Goal: Navigation & Orientation: Understand site structure

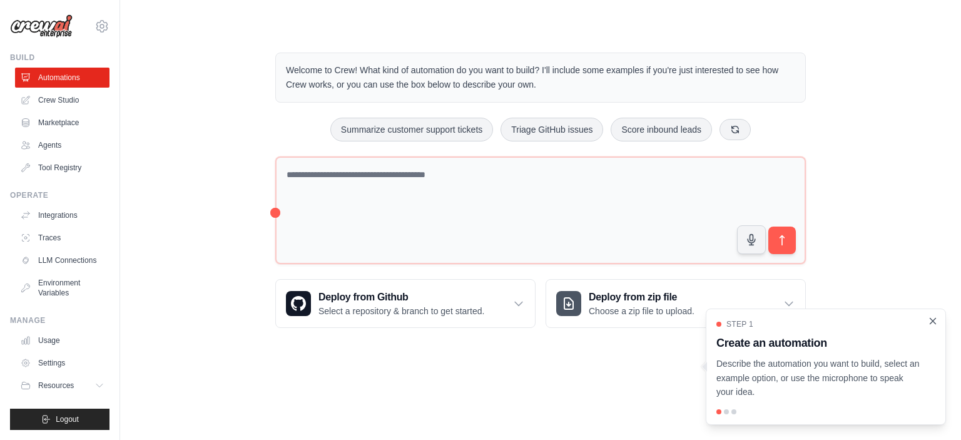
click at [931, 321] on icon "Close walkthrough" at bounding box center [932, 320] width 11 height 11
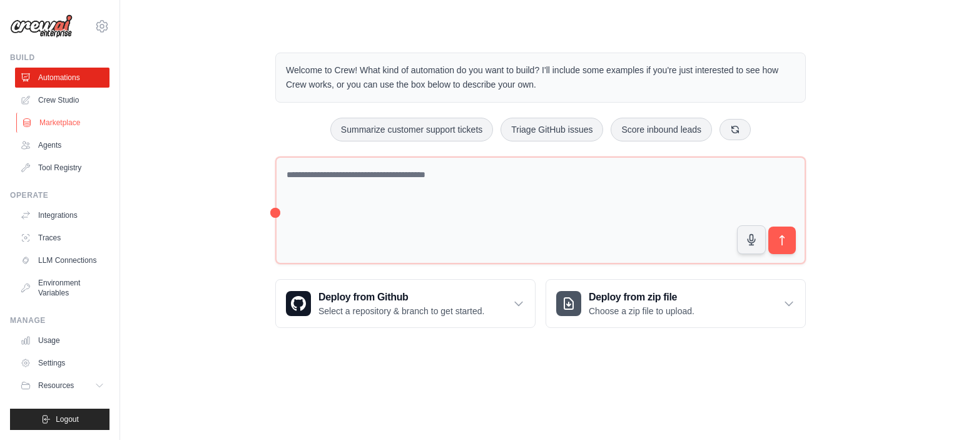
click at [51, 118] on link "Marketplace" at bounding box center [63, 123] width 94 height 20
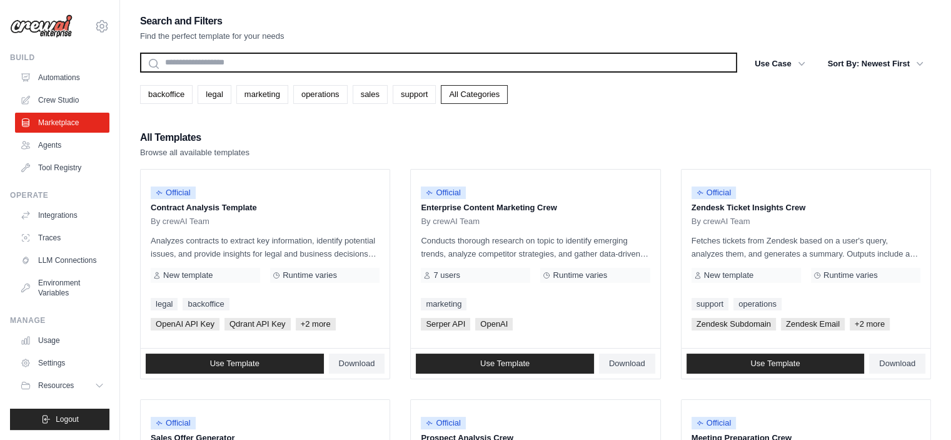
click at [297, 57] on input "text" at bounding box center [438, 63] width 597 height 20
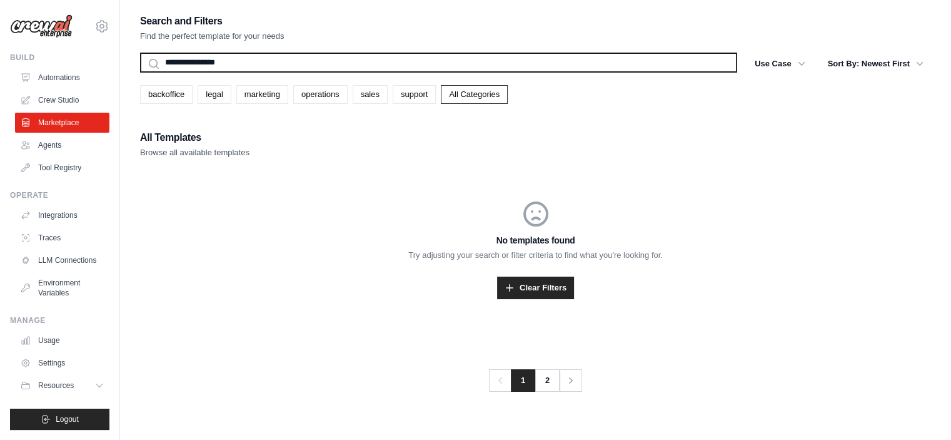
type input "**********"
click at [139, 72] on button "Search" at bounding box center [139, 72] width 1 height 1
drag, startPoint x: 300, startPoint y: 58, endPoint x: 144, endPoint y: 51, distance: 155.2
click at [144, 51] on div "**********" at bounding box center [535, 171] width 791 height 316
type input "******"
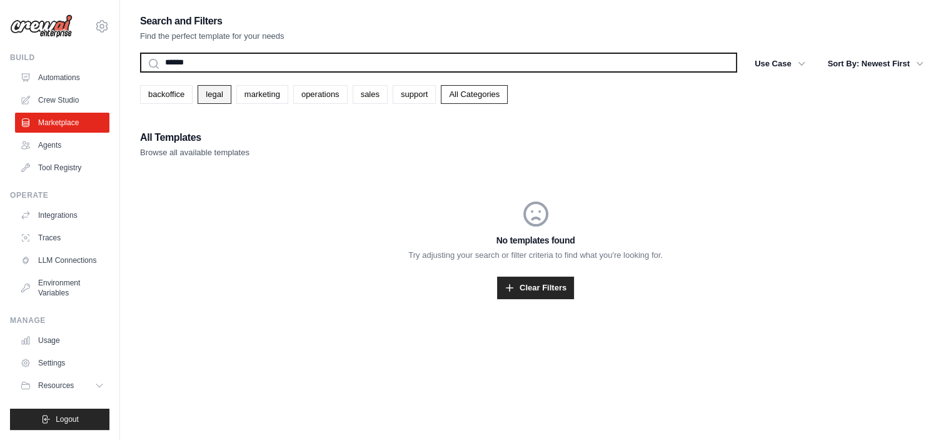
click at [139, 72] on button "Search" at bounding box center [139, 72] width 1 height 1
click at [209, 57] on input "******" at bounding box center [438, 63] width 597 height 20
click at [139, 72] on button "Search" at bounding box center [139, 72] width 1 height 1
drag, startPoint x: 209, startPoint y: 57, endPoint x: 153, endPoint y: 57, distance: 56.3
click at [153, 57] on input "******" at bounding box center [438, 63] width 597 height 20
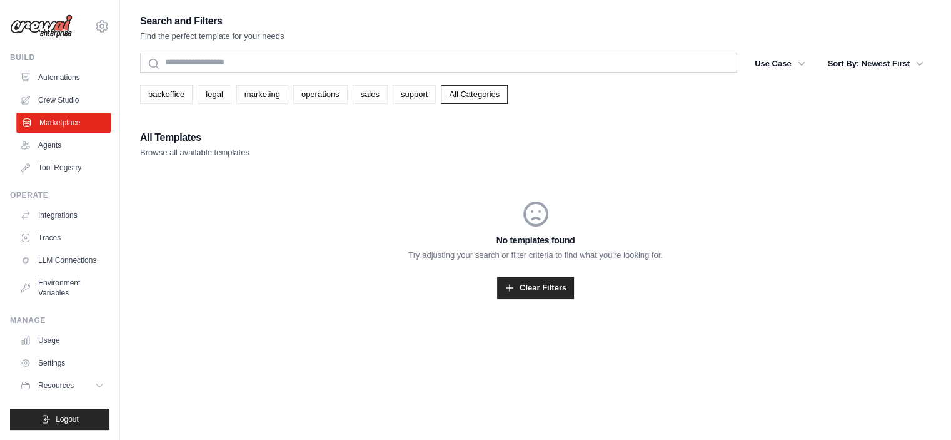
click at [56, 122] on link "Marketplace" at bounding box center [63, 123] width 94 height 20
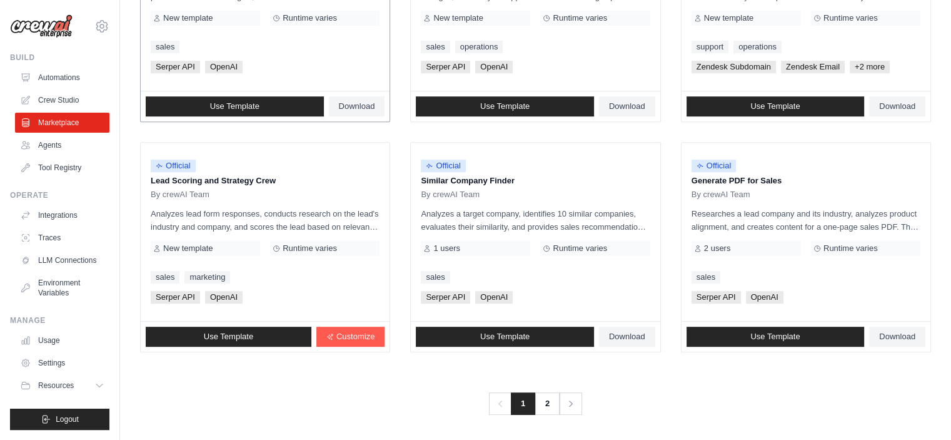
scroll to position [717, 0]
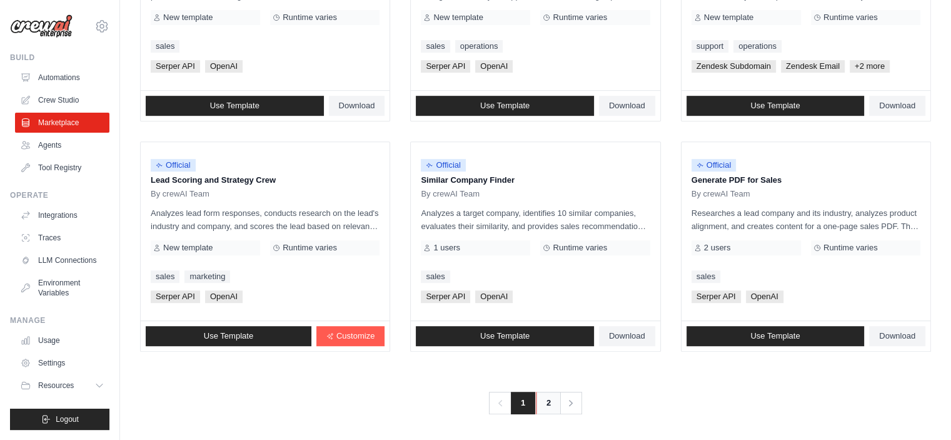
click at [546, 401] on link "2" at bounding box center [548, 403] width 25 height 23
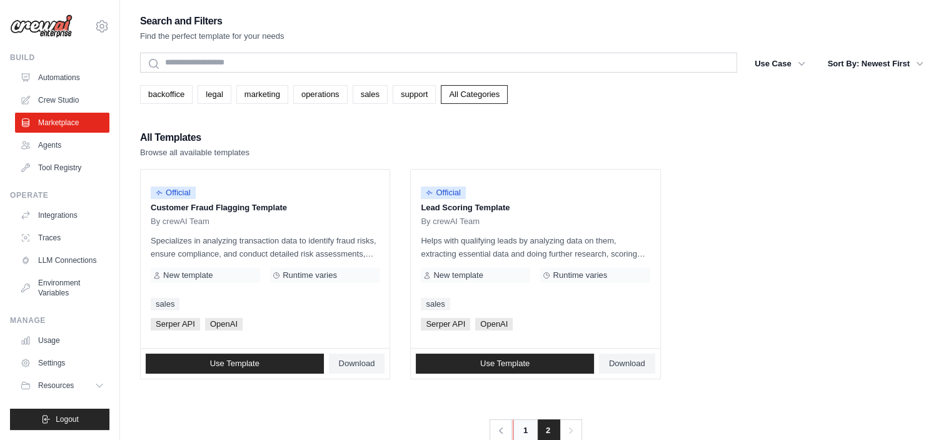
click at [524, 430] on link "1" at bounding box center [525, 430] width 25 height 23
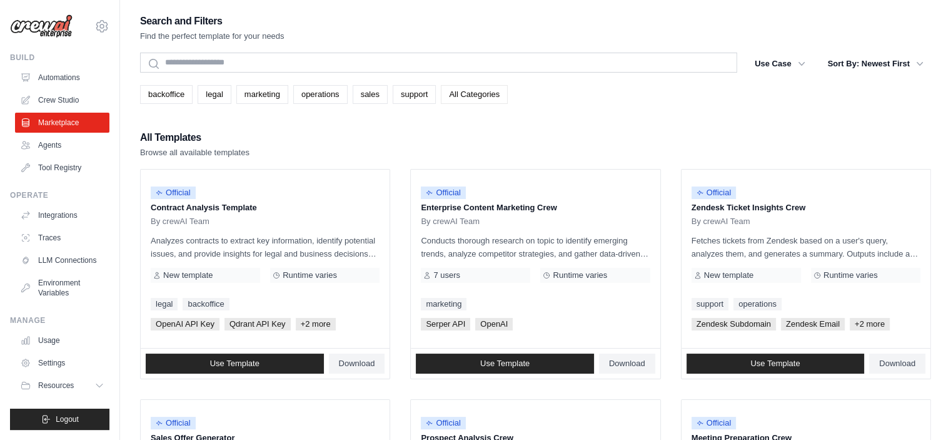
click at [508, 97] on link "All Categories" at bounding box center [474, 94] width 67 height 19
click at [56, 141] on link "Agents" at bounding box center [63, 145] width 94 height 20
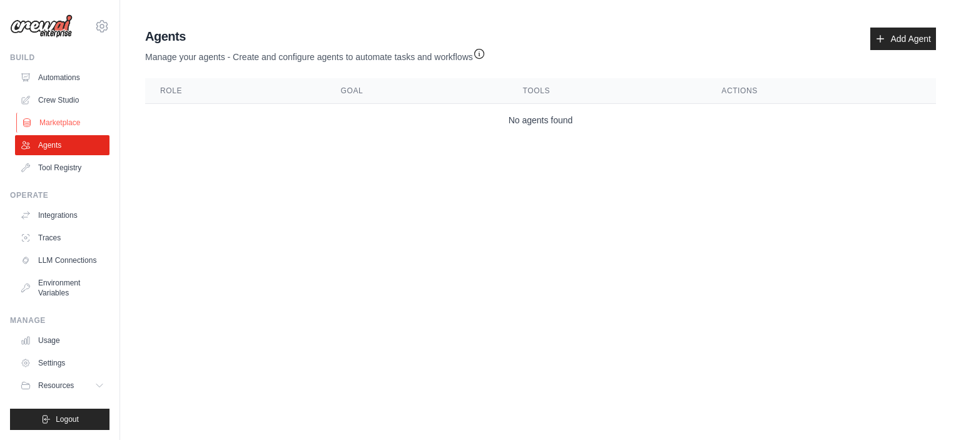
click at [50, 122] on link "Marketplace" at bounding box center [63, 123] width 94 height 20
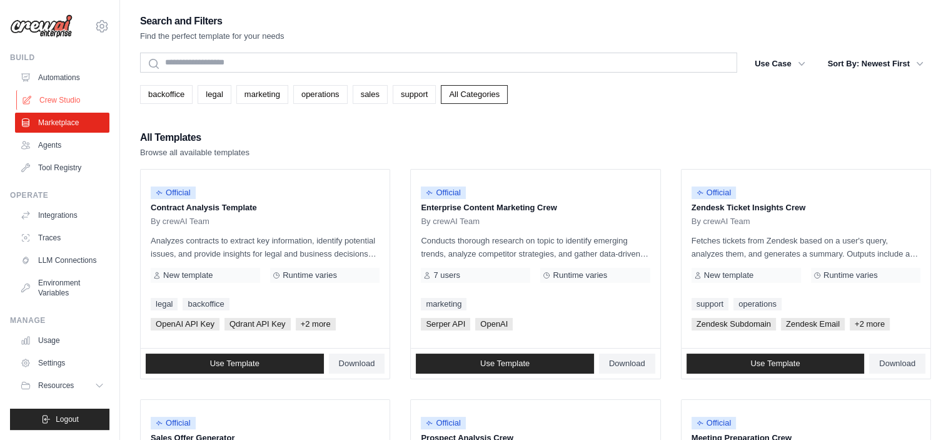
click at [50, 103] on link "Crew Studio" at bounding box center [63, 100] width 94 height 20
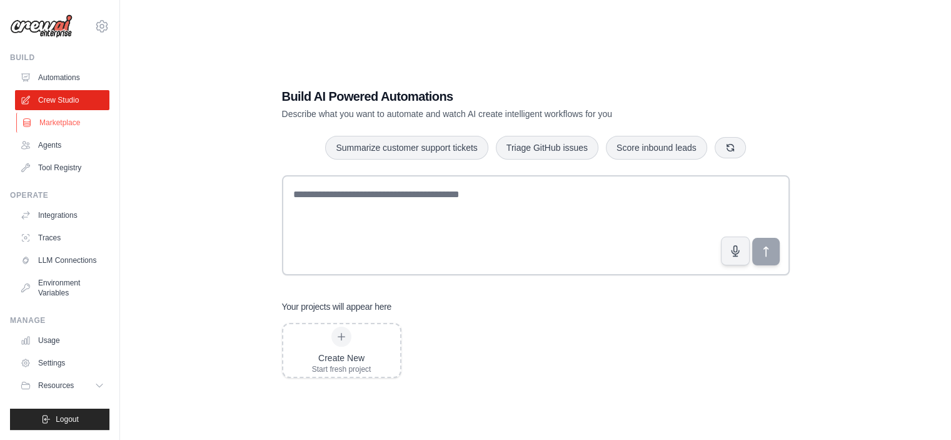
click at [50, 123] on link "Marketplace" at bounding box center [63, 123] width 94 height 20
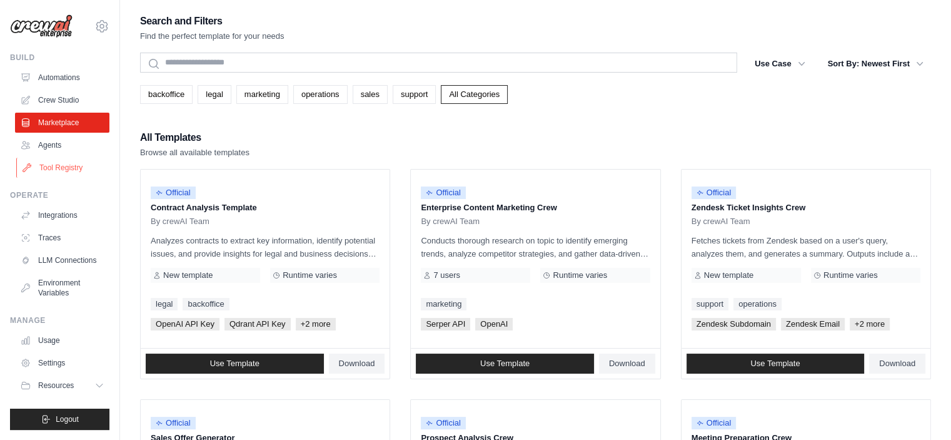
click at [55, 169] on link "Tool Registry" at bounding box center [63, 168] width 94 height 20
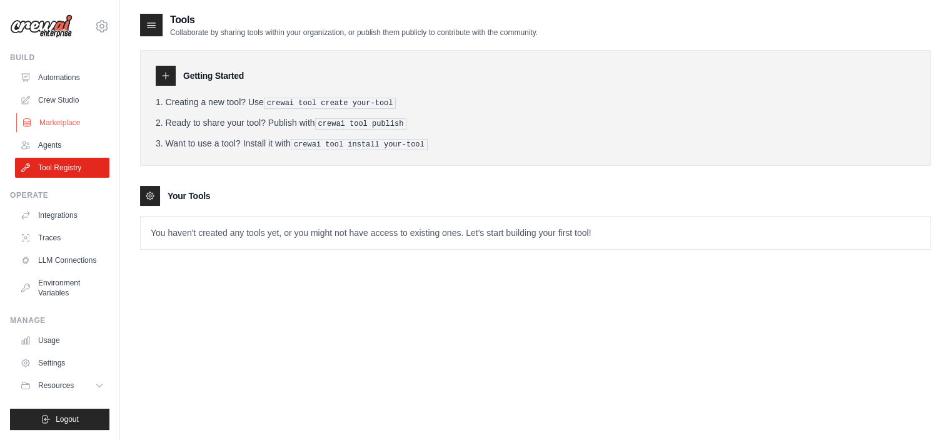
click at [61, 122] on link "Marketplace" at bounding box center [63, 123] width 94 height 20
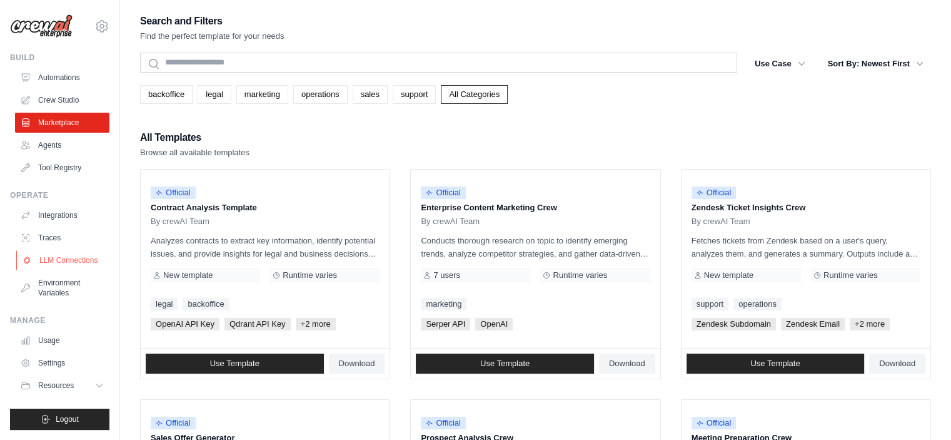
click at [64, 255] on link "LLM Connections" at bounding box center [63, 260] width 94 height 20
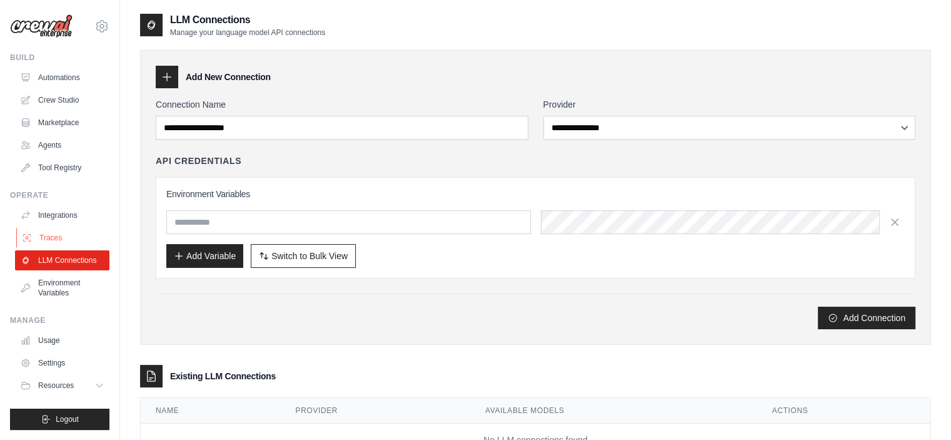
click at [55, 238] on link "Traces" at bounding box center [63, 238] width 94 height 20
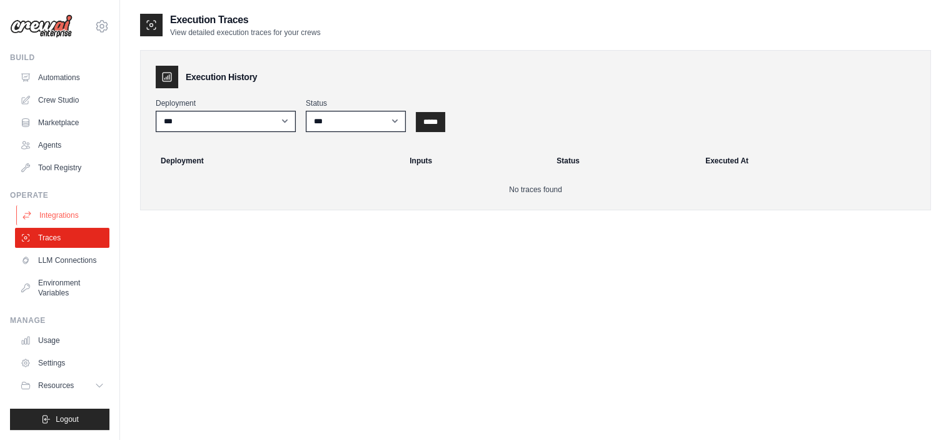
click at [55, 218] on link "Integrations" at bounding box center [63, 215] width 94 height 20
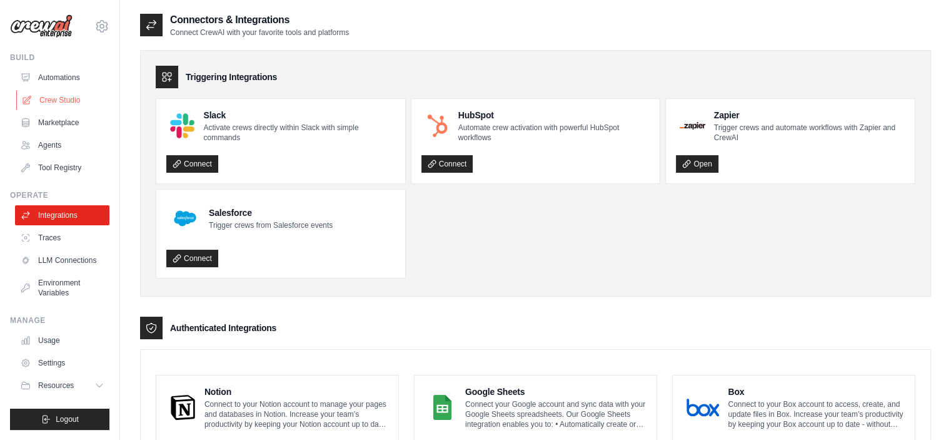
click at [43, 98] on link "Crew Studio" at bounding box center [63, 100] width 94 height 20
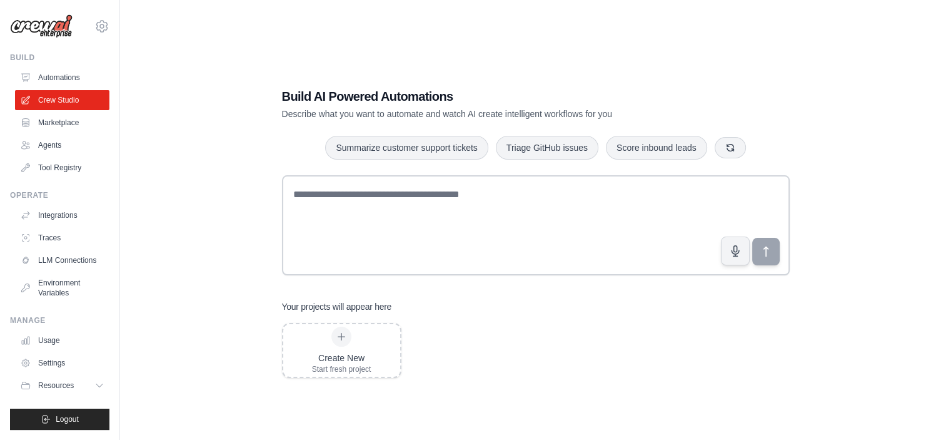
click at [50, 123] on link "Marketplace" at bounding box center [62, 123] width 94 height 20
